Goal: Find contact information: Find contact information

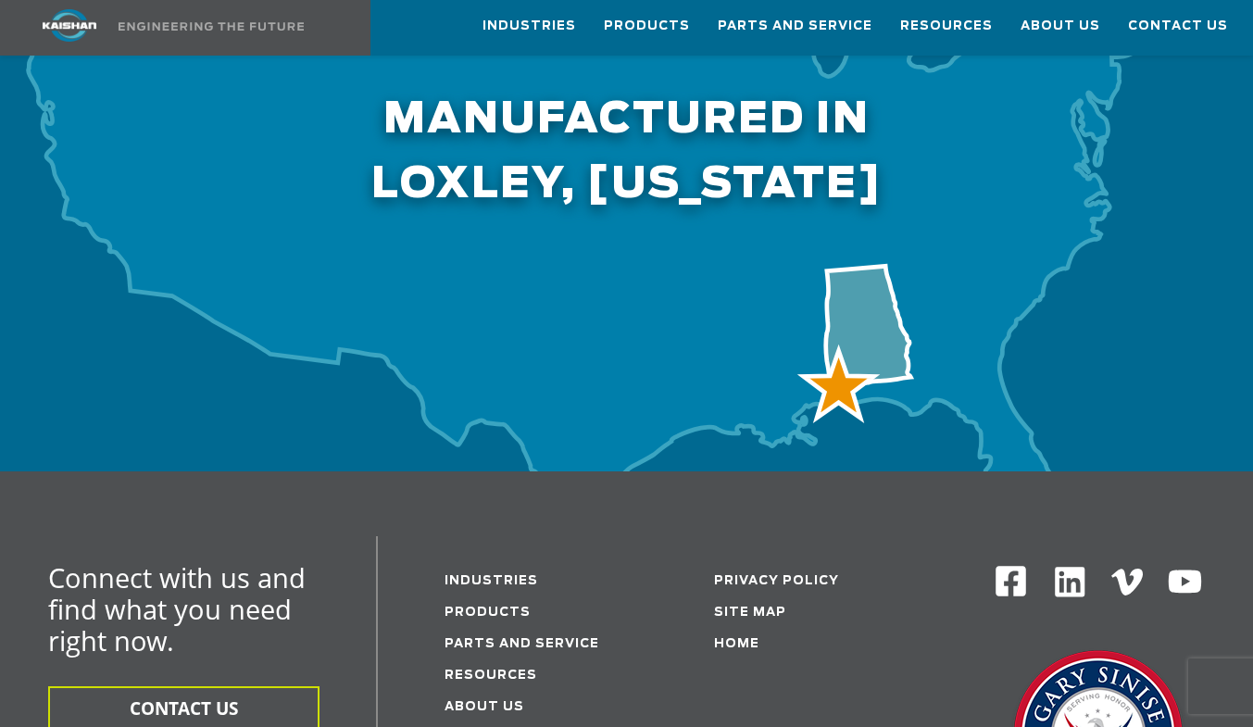
scroll to position [6184, 0]
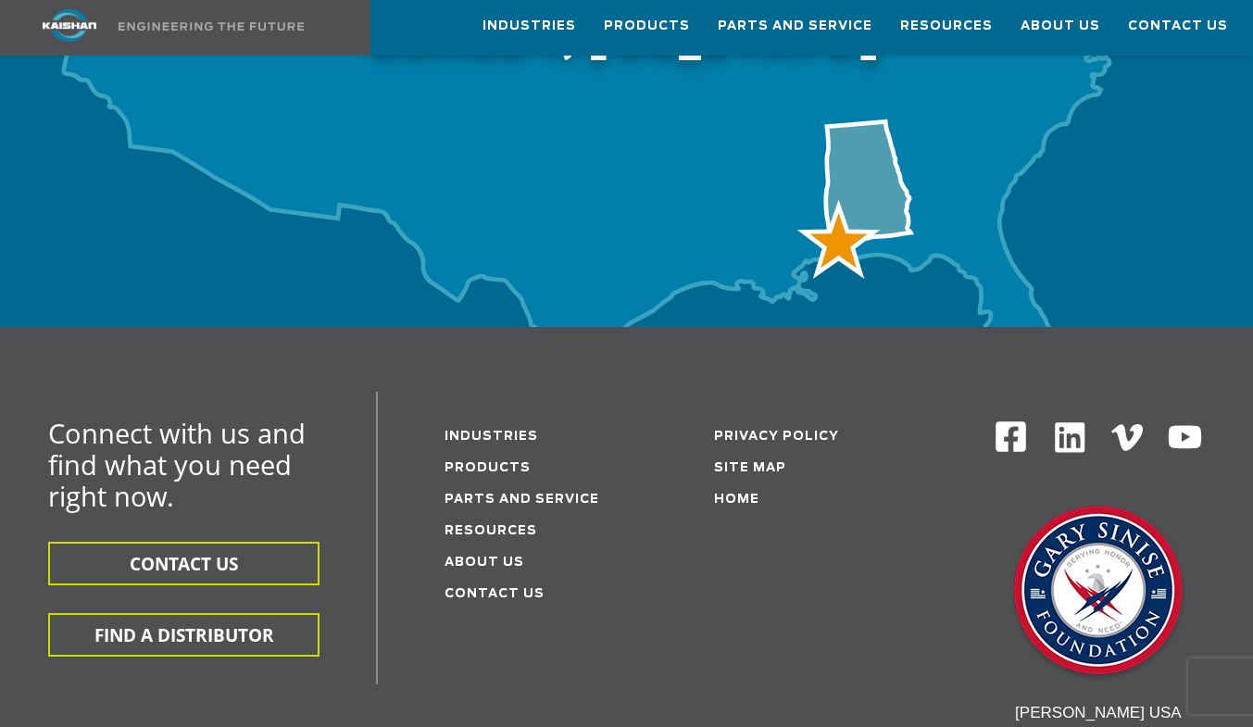
drag, startPoint x: 1262, startPoint y: 51, endPoint x: 1266, endPoint y: 663, distance: 612.0
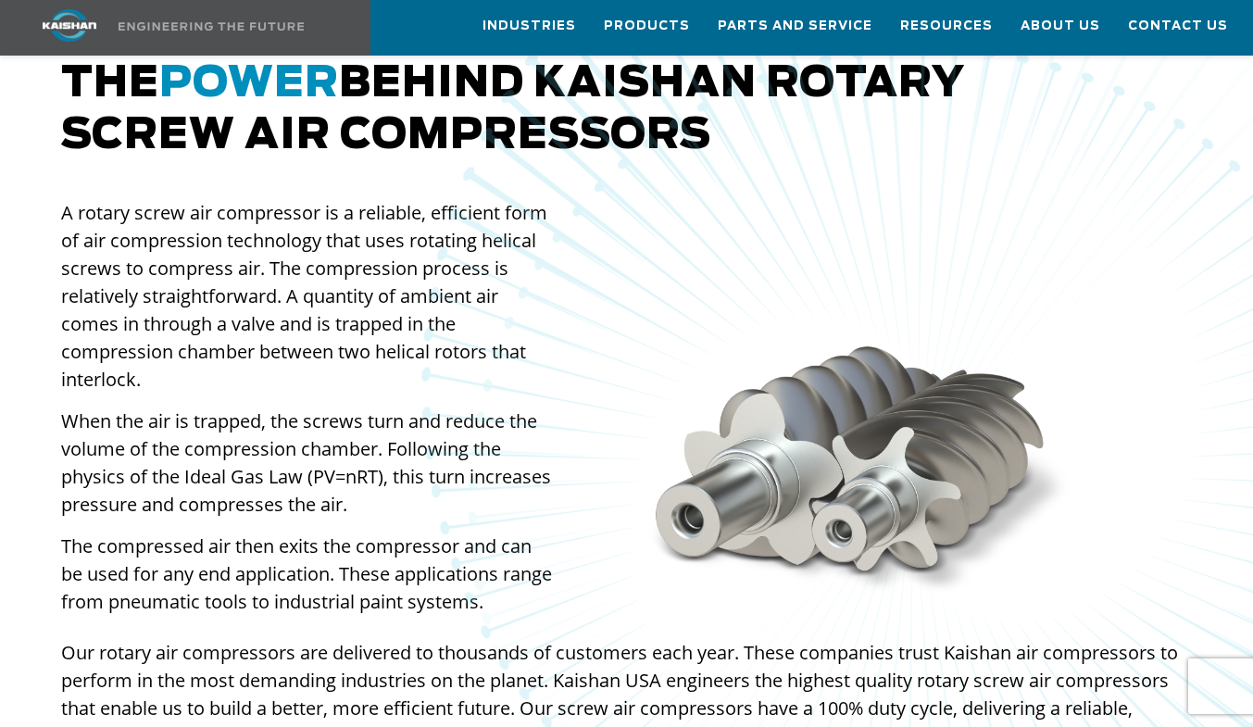
scroll to position [0, 0]
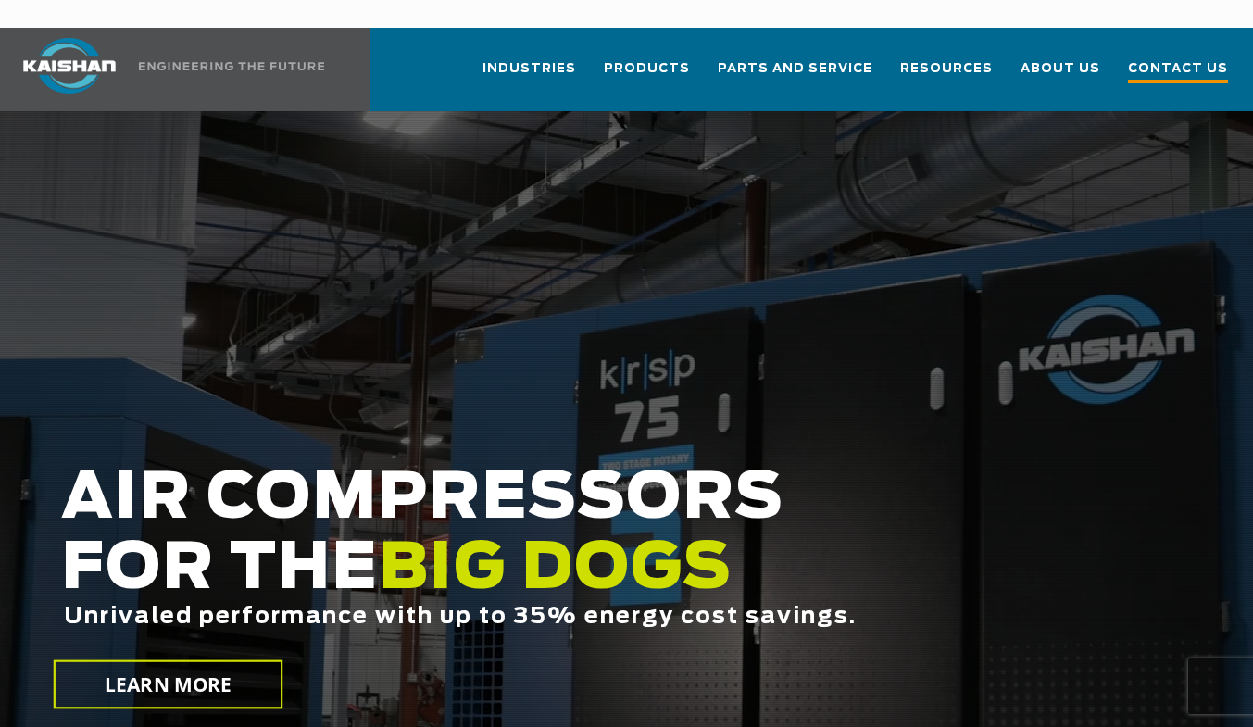
click at [1198, 67] on link "Contact Us" at bounding box center [1178, 77] width 100 height 67
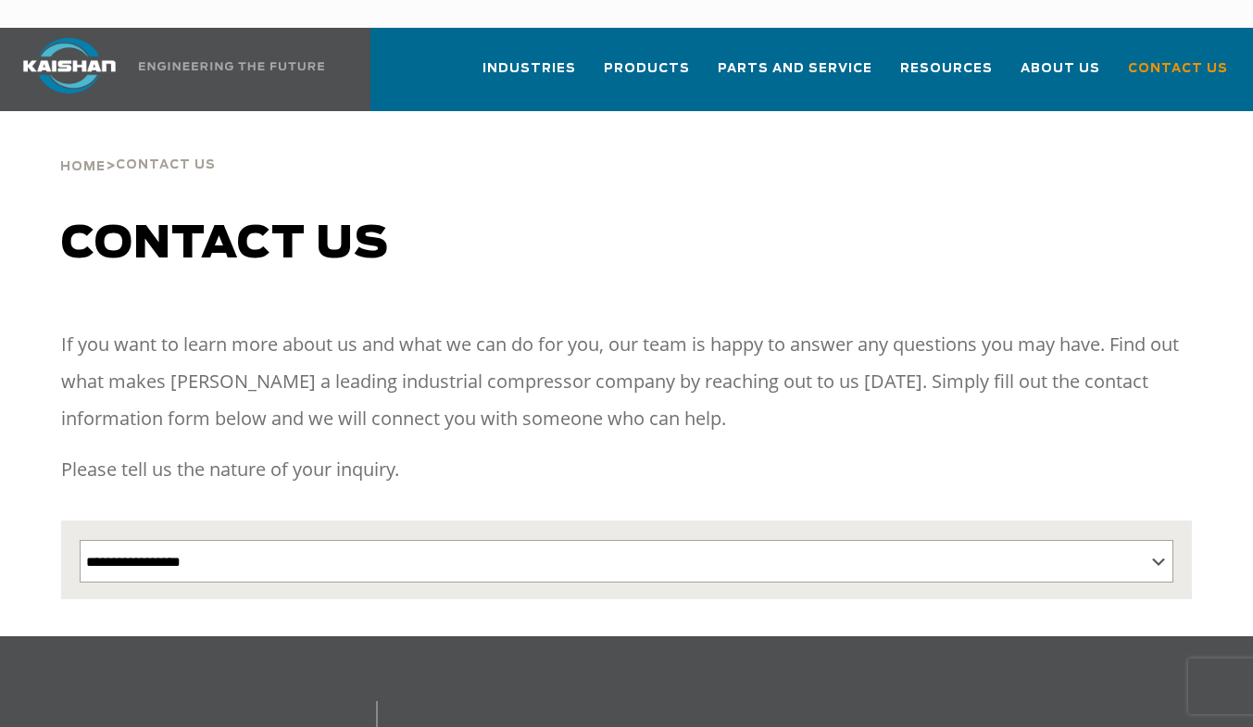
click at [48, 38] on img at bounding box center [69, 66] width 139 height 56
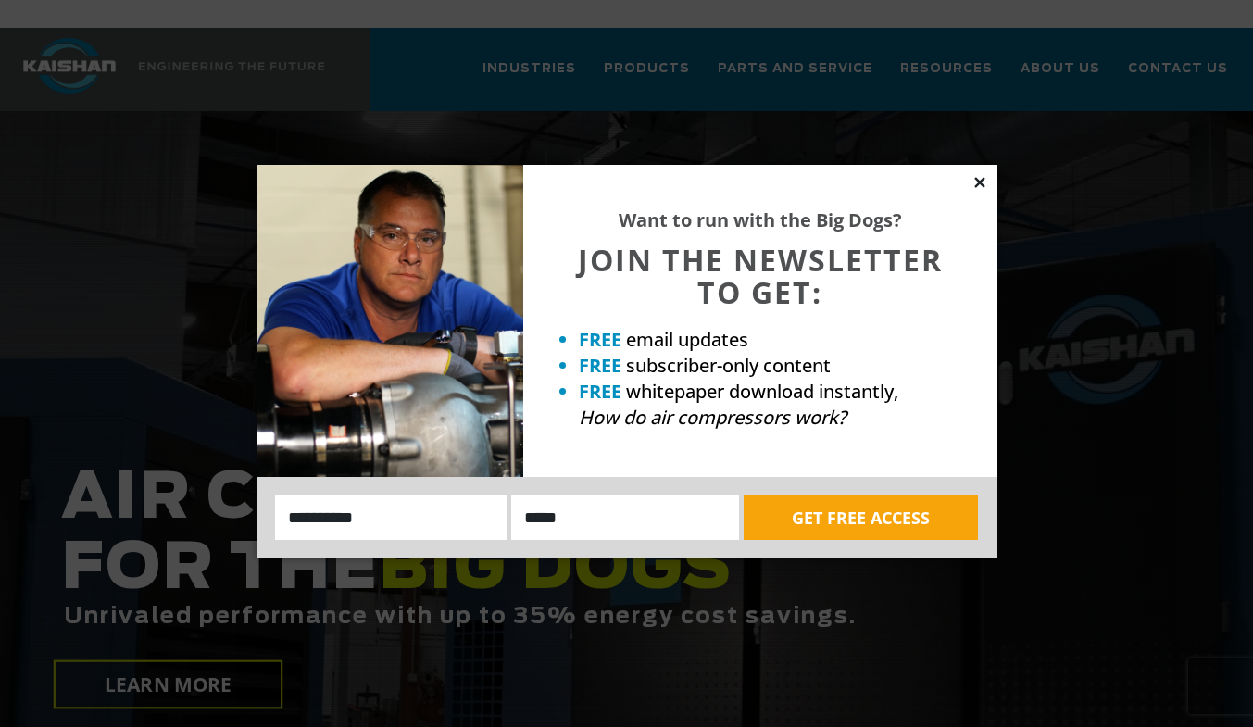
click at [981, 181] on icon at bounding box center [979, 182] width 17 height 17
